Goal: Task Accomplishment & Management: Use online tool/utility

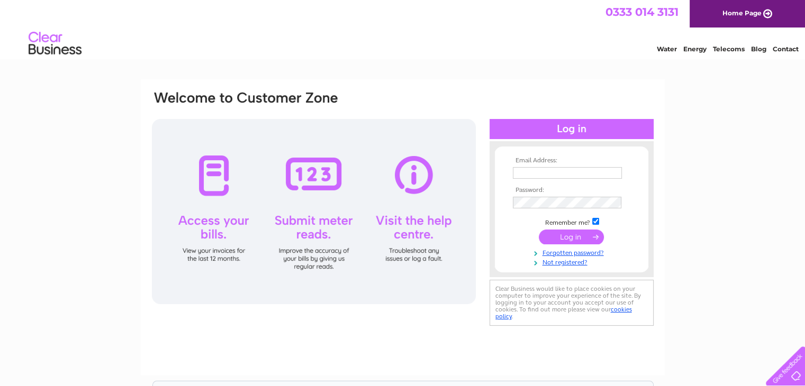
type input "rosegreenplumbingltd@gmail.com"
click at [580, 237] on input "submit" at bounding box center [571, 237] width 65 height 15
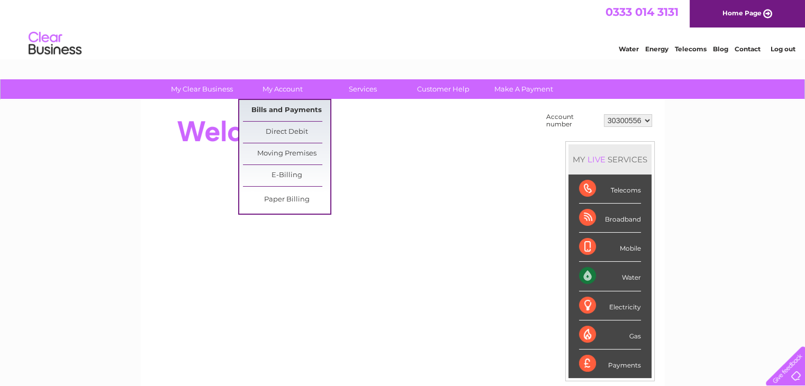
click at [277, 113] on link "Bills and Payments" at bounding box center [286, 110] width 87 height 21
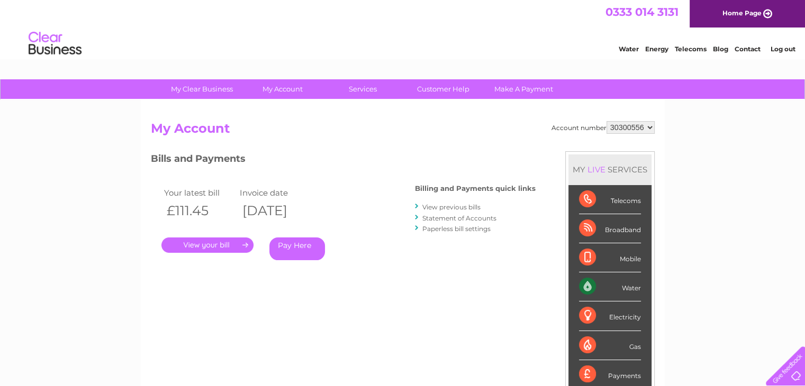
click at [217, 243] on link "." at bounding box center [207, 245] width 92 height 15
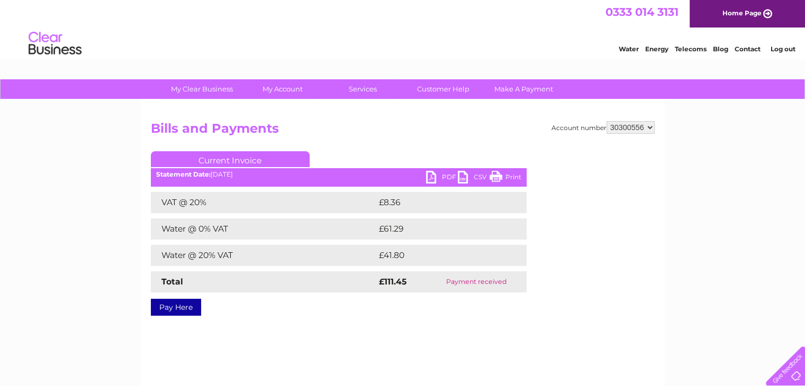
click at [433, 171] on link "PDF" at bounding box center [442, 178] width 32 height 15
click at [57, 39] on img at bounding box center [55, 44] width 54 height 32
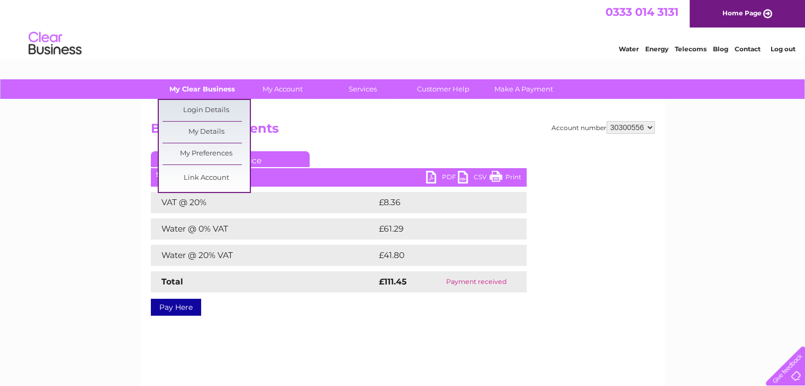
click at [214, 89] on link "My Clear Business" at bounding box center [201, 89] width 87 height 20
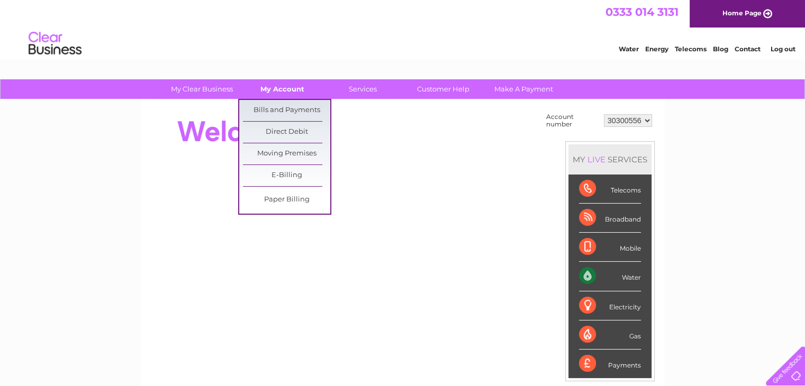
click at [284, 87] on link "My Account" at bounding box center [282, 89] width 87 height 20
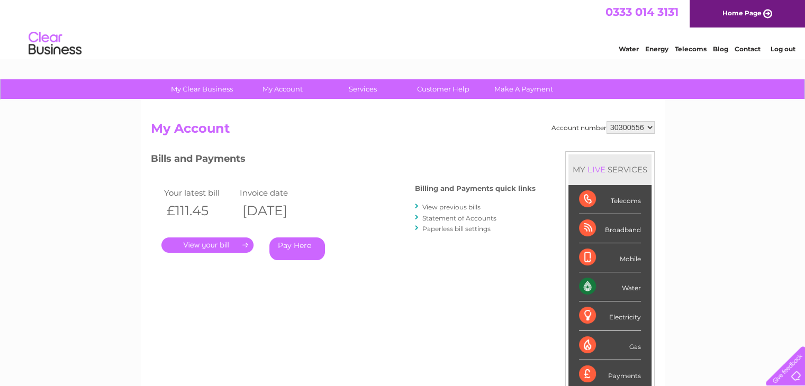
click at [735, 198] on div "My Clear Business Login Details My Details My Preferences Link Account My Accou…" at bounding box center [402, 355] width 805 height 552
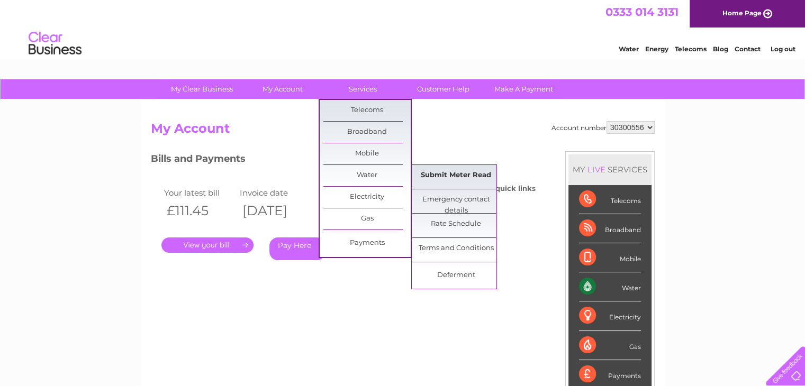
click at [429, 178] on link "Submit Meter Read" at bounding box center [455, 175] width 87 height 21
click at [470, 174] on link "Submit Meter Read" at bounding box center [455, 175] width 87 height 21
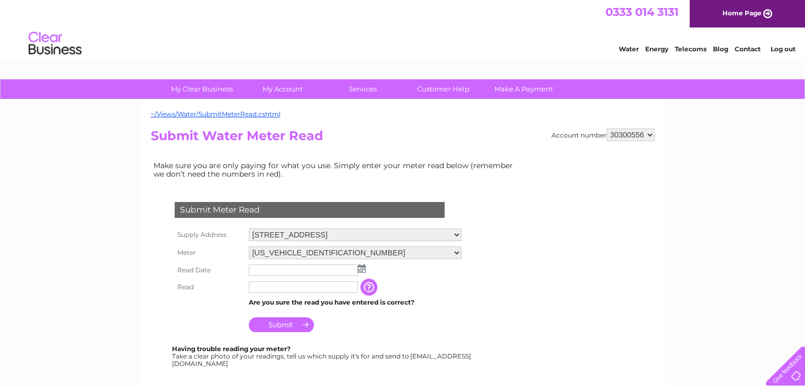
click at [362, 267] on img at bounding box center [362, 268] width 8 height 8
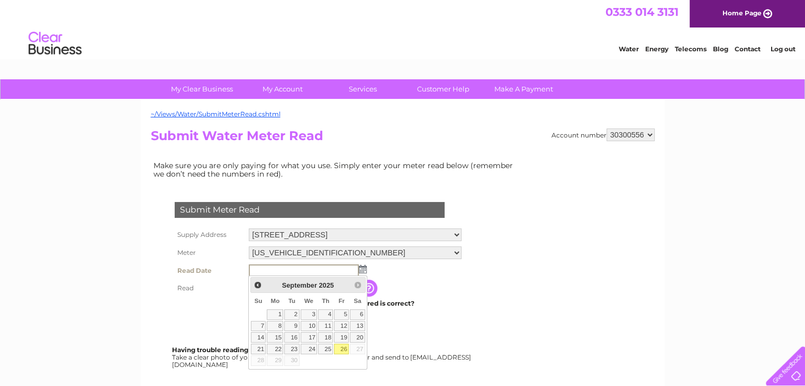
click at [341, 352] on link "26" at bounding box center [341, 349] width 15 height 11
type input "2025/09/26"
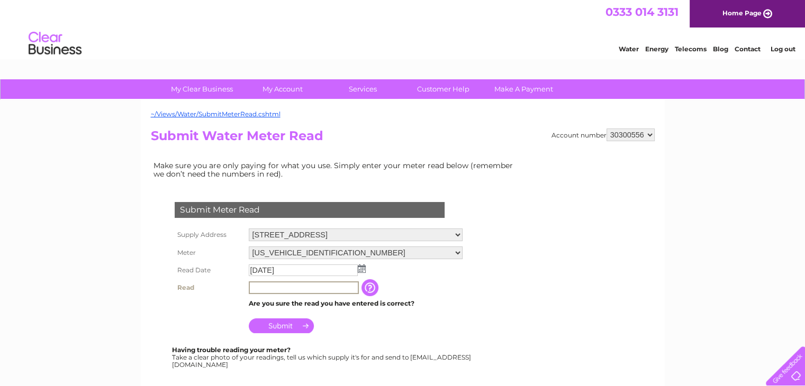
click at [282, 286] on input "text" at bounding box center [304, 287] width 110 height 13
type input "0047"
click at [280, 321] on input "Submit" at bounding box center [281, 325] width 65 height 15
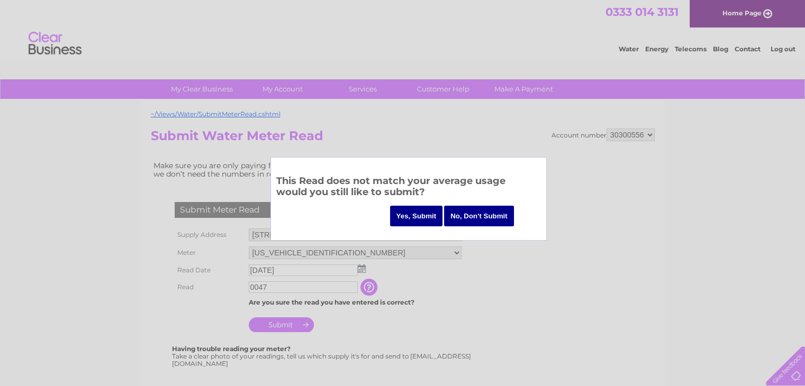
click at [408, 217] on input "Yes, Submit" at bounding box center [416, 216] width 53 height 21
